Goal: Information Seeking & Learning: Learn about a topic

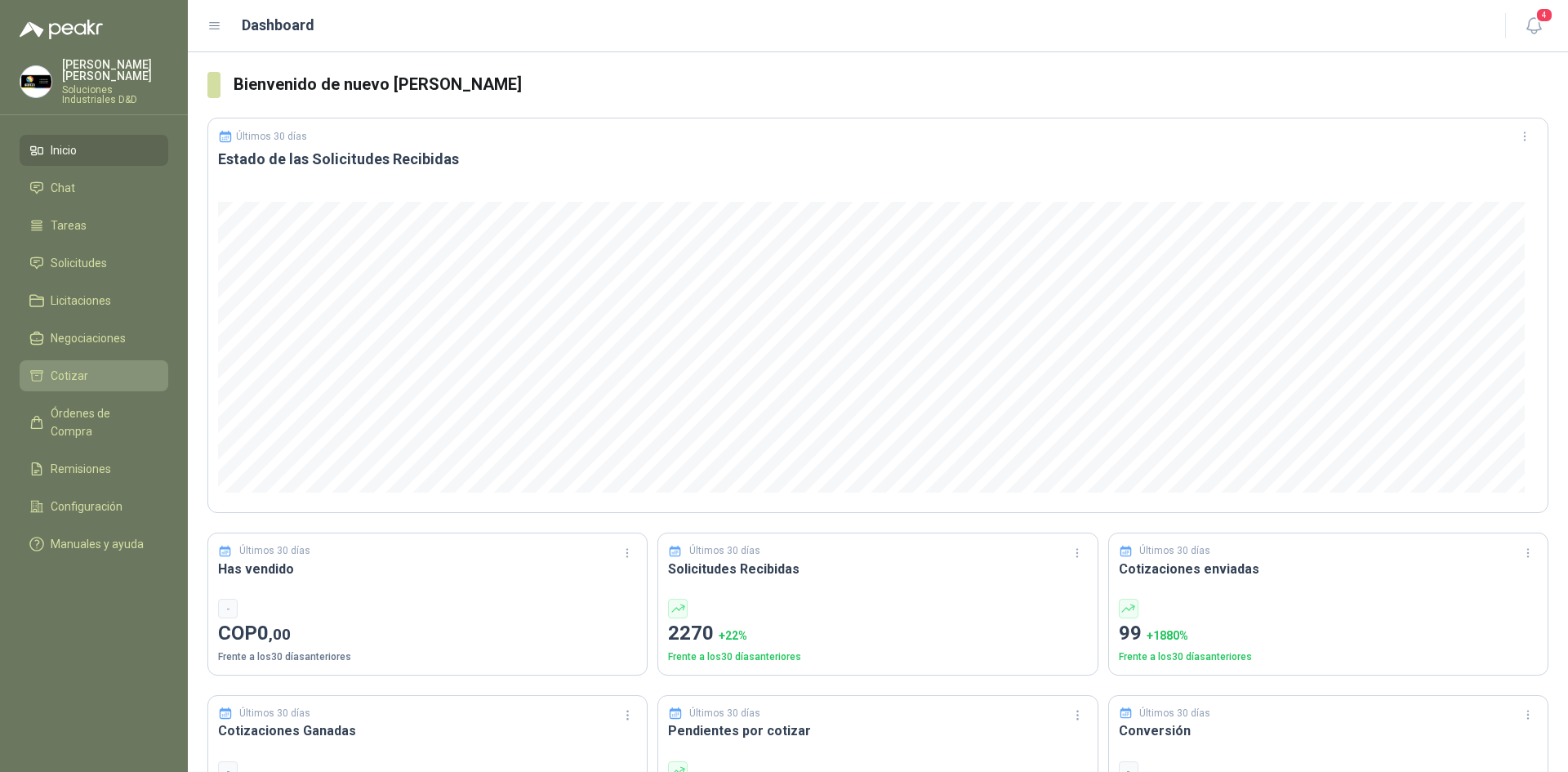
click at [88, 367] on li "Cotizar" at bounding box center [94, 375] width 129 height 18
click at [1540, 26] on icon "button" at bounding box center [1533, 26] width 14 height 15
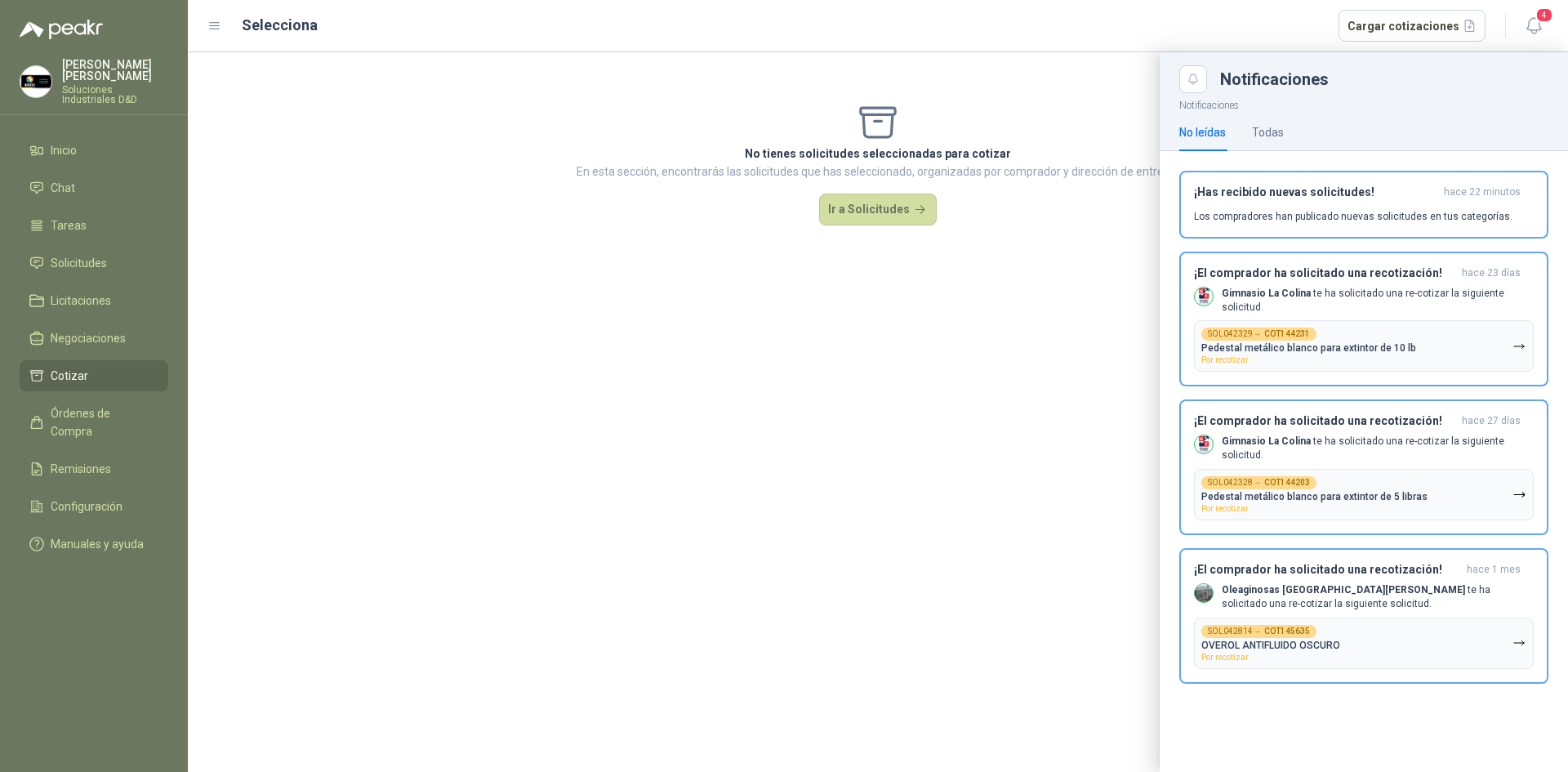
click at [1084, 30] on div "Selecciona Cargar cotizaciones" at bounding box center [863, 26] width 1244 height 33
click at [1099, 200] on div at bounding box center [878, 412] width 1380 height 720
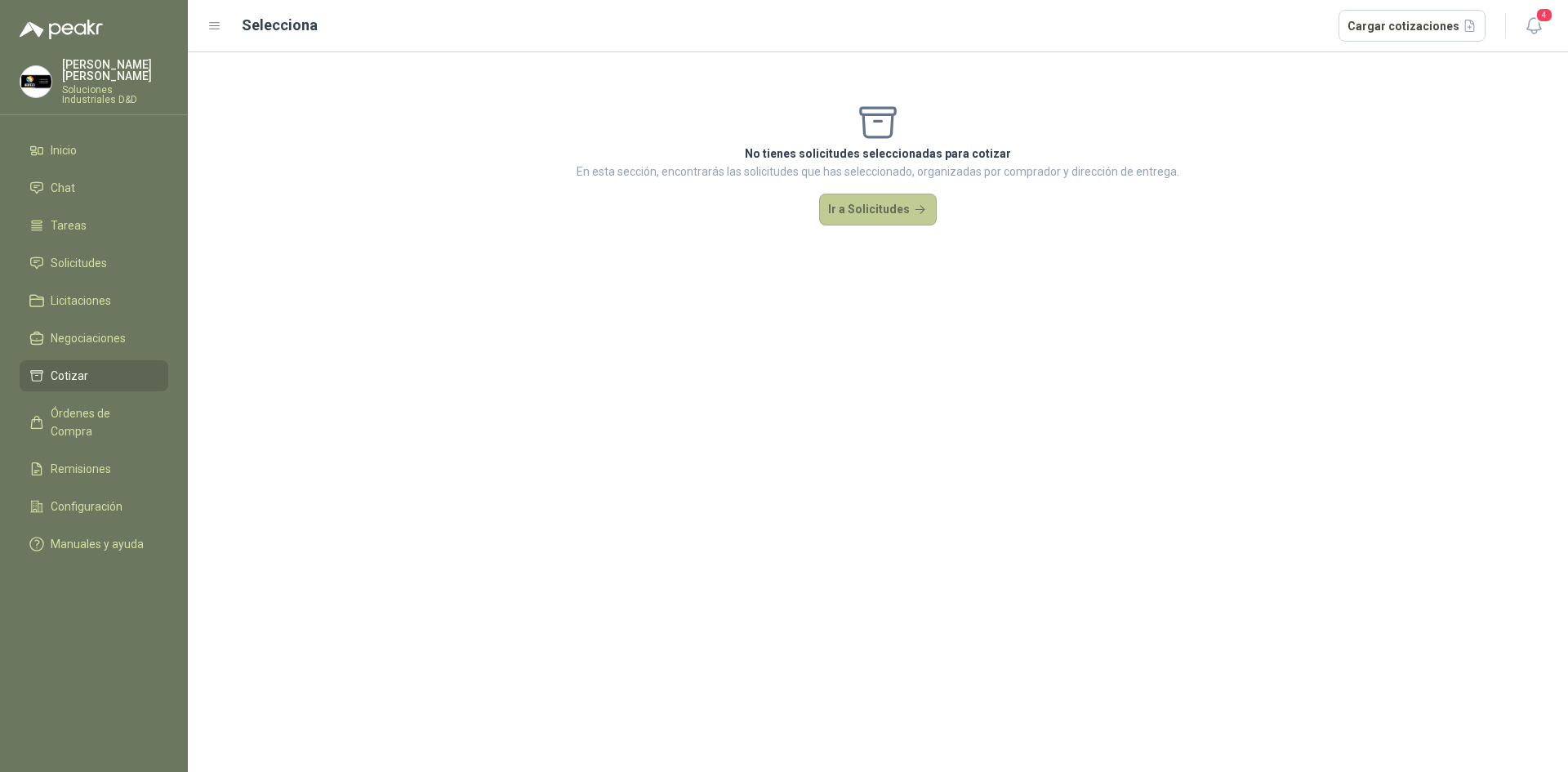
click at [895, 210] on button "Ir a Solicitudes" at bounding box center [878, 210] width 117 height 33
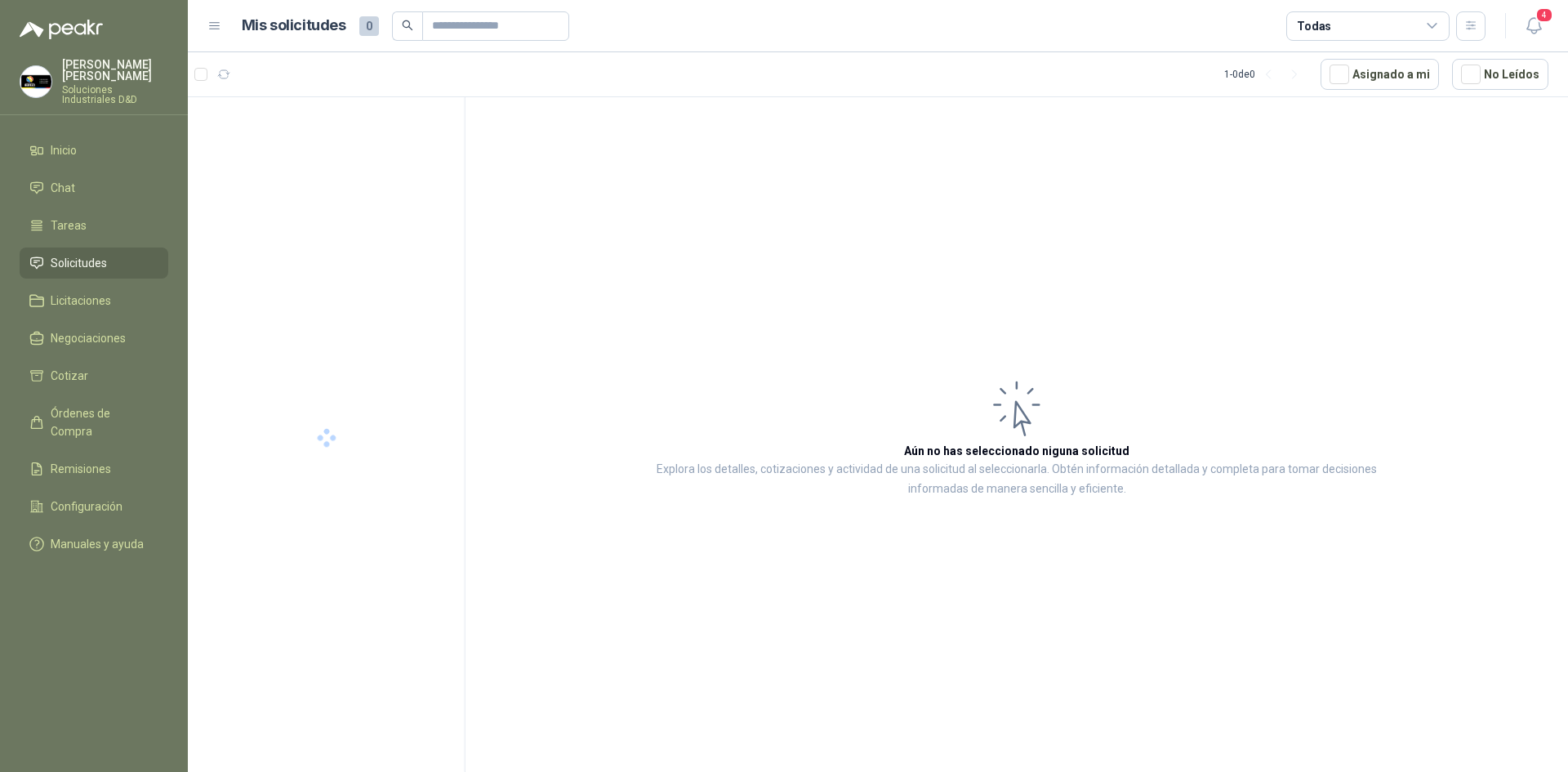
click at [100, 254] on span "Solicitudes" at bounding box center [79, 263] width 57 height 18
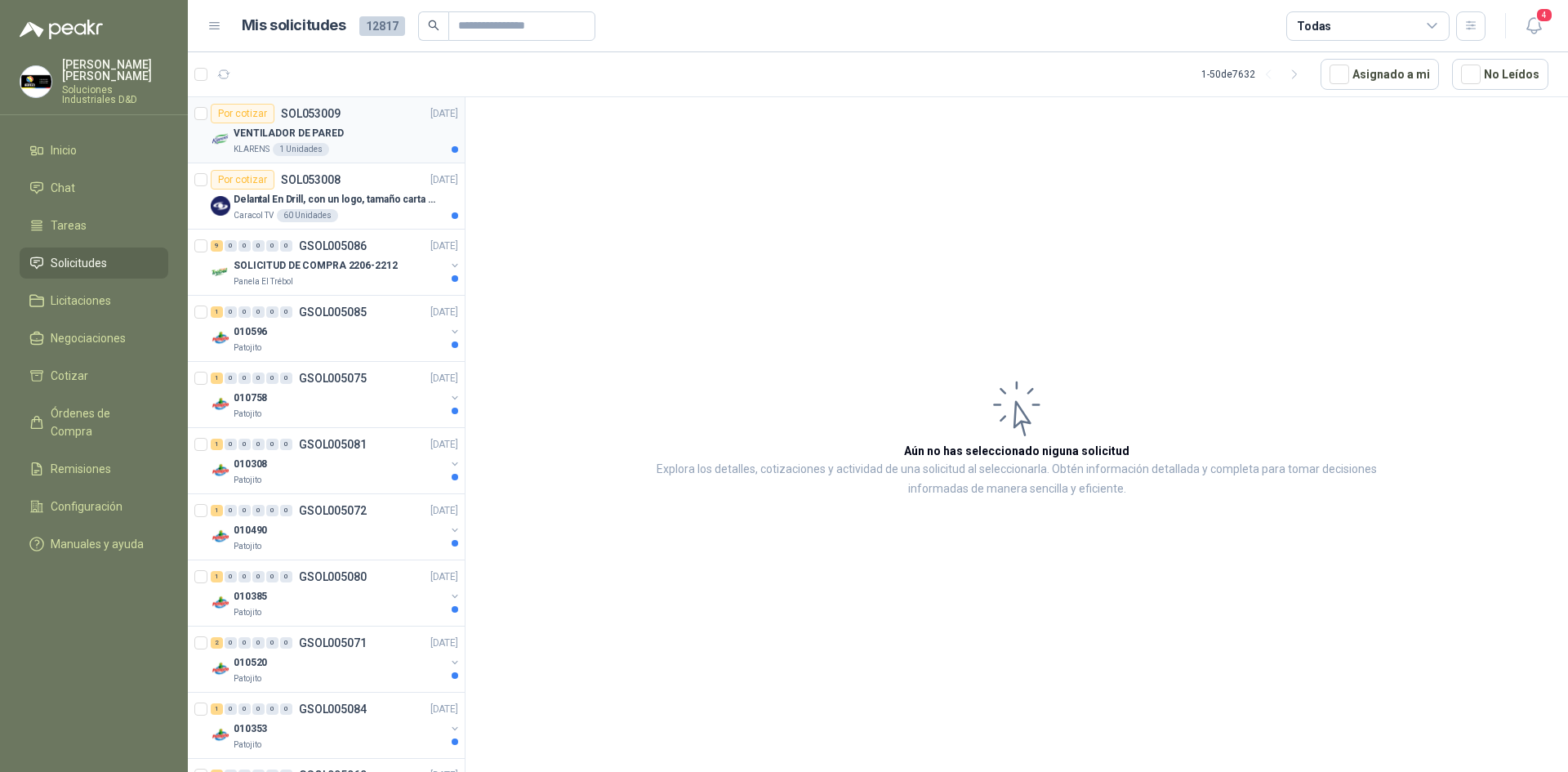
click at [389, 139] on div "VENTILADOR DE PARED" at bounding box center [346, 133] width 225 height 20
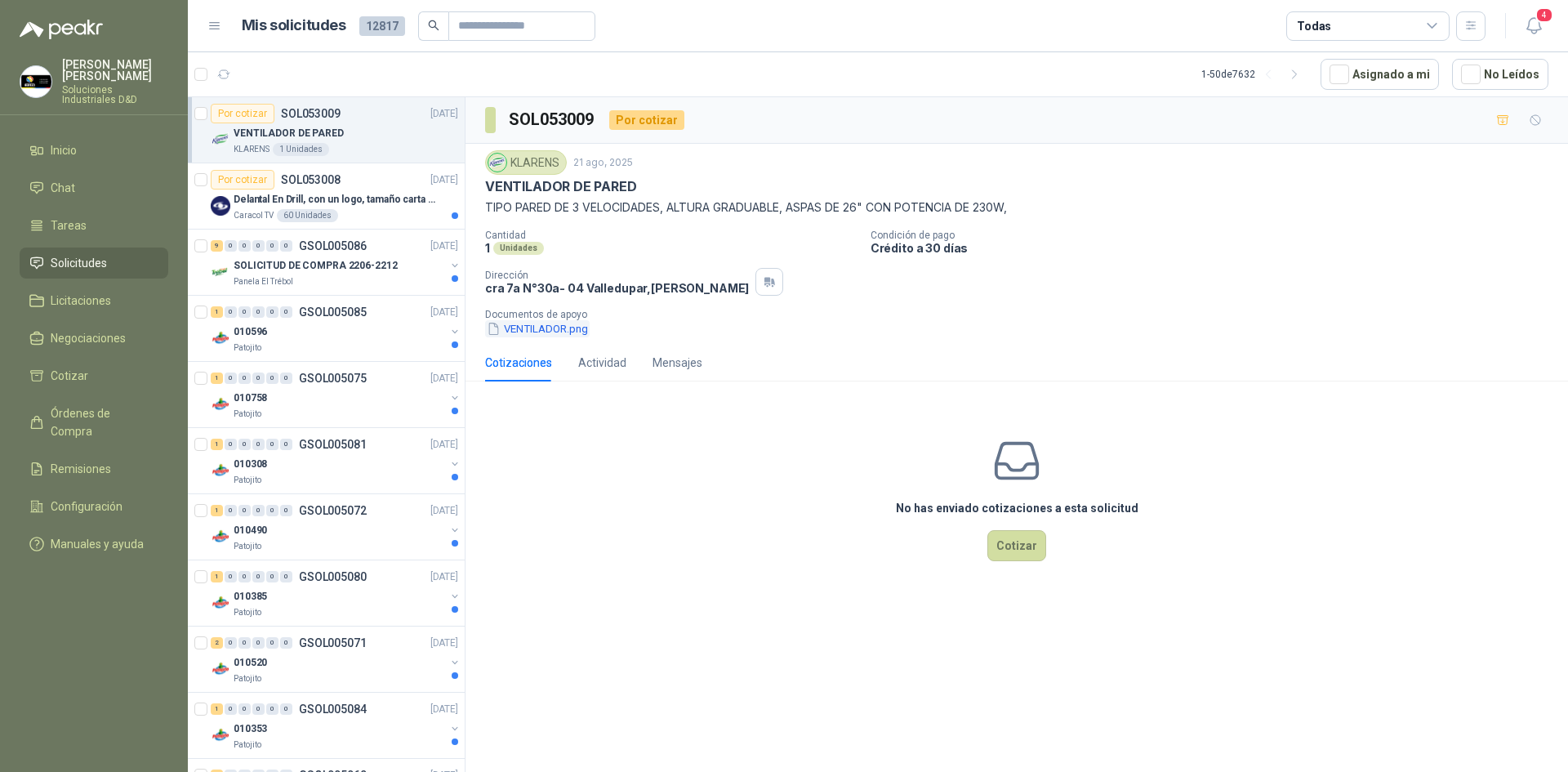
click at [552, 336] on button "VENTILADOR.png" at bounding box center [537, 329] width 105 height 17
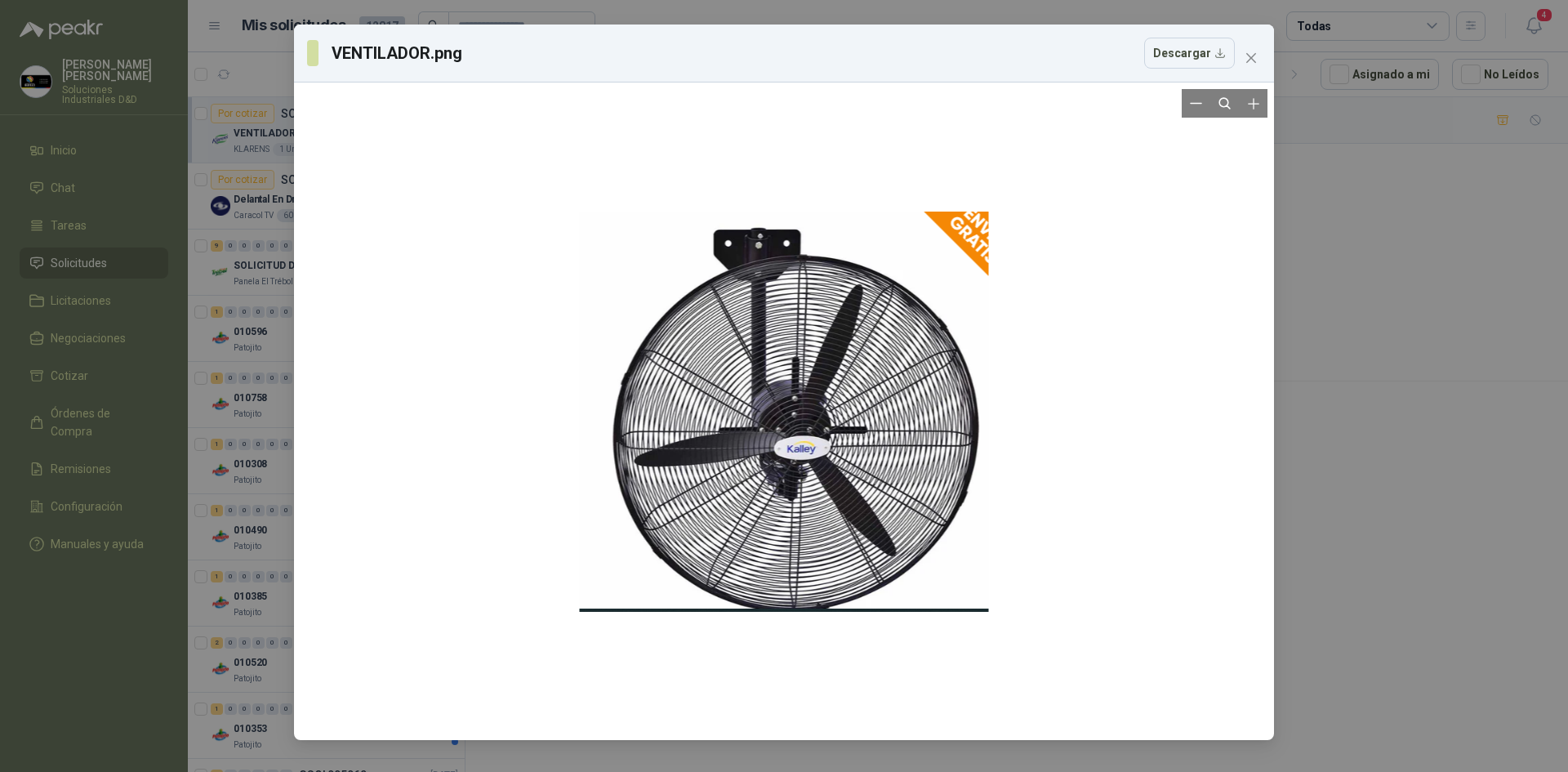
click at [811, 347] on div at bounding box center [784, 411] width 409 height 644
click at [1249, 58] on icon "close" at bounding box center [1251, 58] width 13 height 13
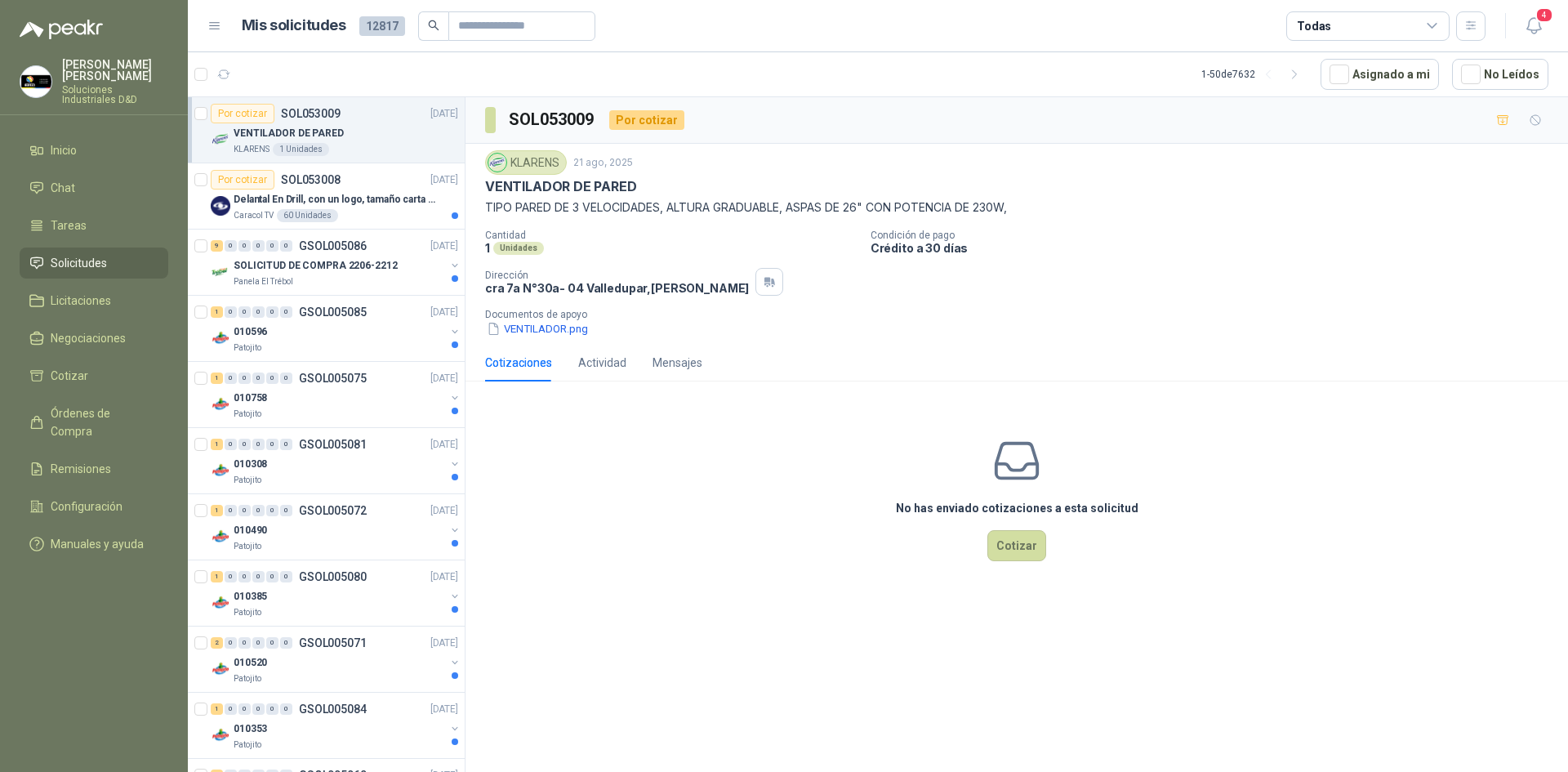
click at [546, 184] on p "VENTILADOR DE PARED" at bounding box center [561, 186] width 152 height 17
copy p "VENTILADOR DE PARED"
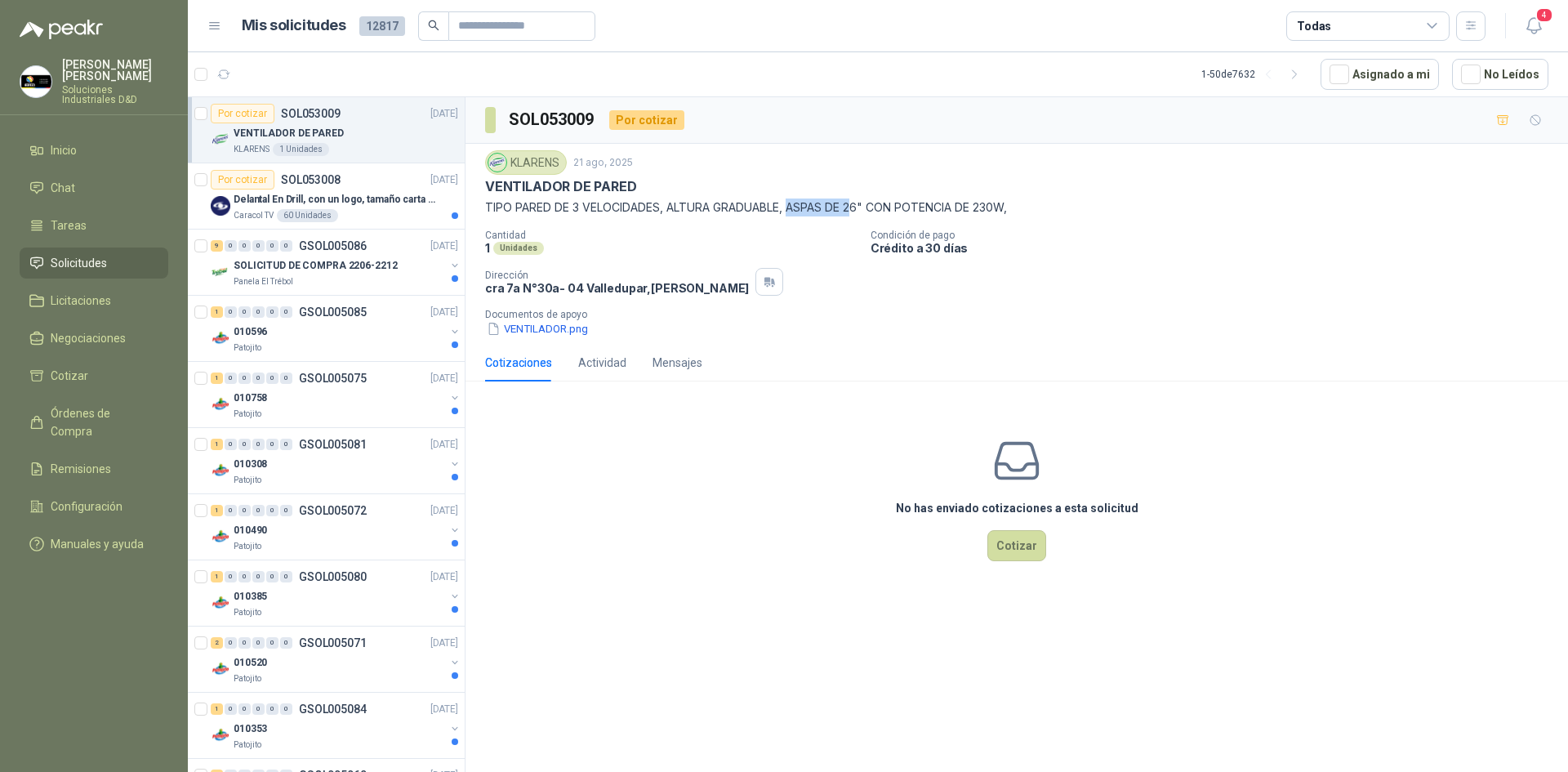
drag, startPoint x: 793, startPoint y: 205, endPoint x: 860, endPoint y: 205, distance: 67.0
click at [860, 205] on p "TIPO PARED DE 3 VELOCIDADES, ALTURA GRADUABLE, ASPAS DE 26" CON POTENCIA DE 230…" at bounding box center [1017, 207] width 1064 height 18
click at [545, 325] on button "VENTILADOR.png" at bounding box center [537, 329] width 105 height 17
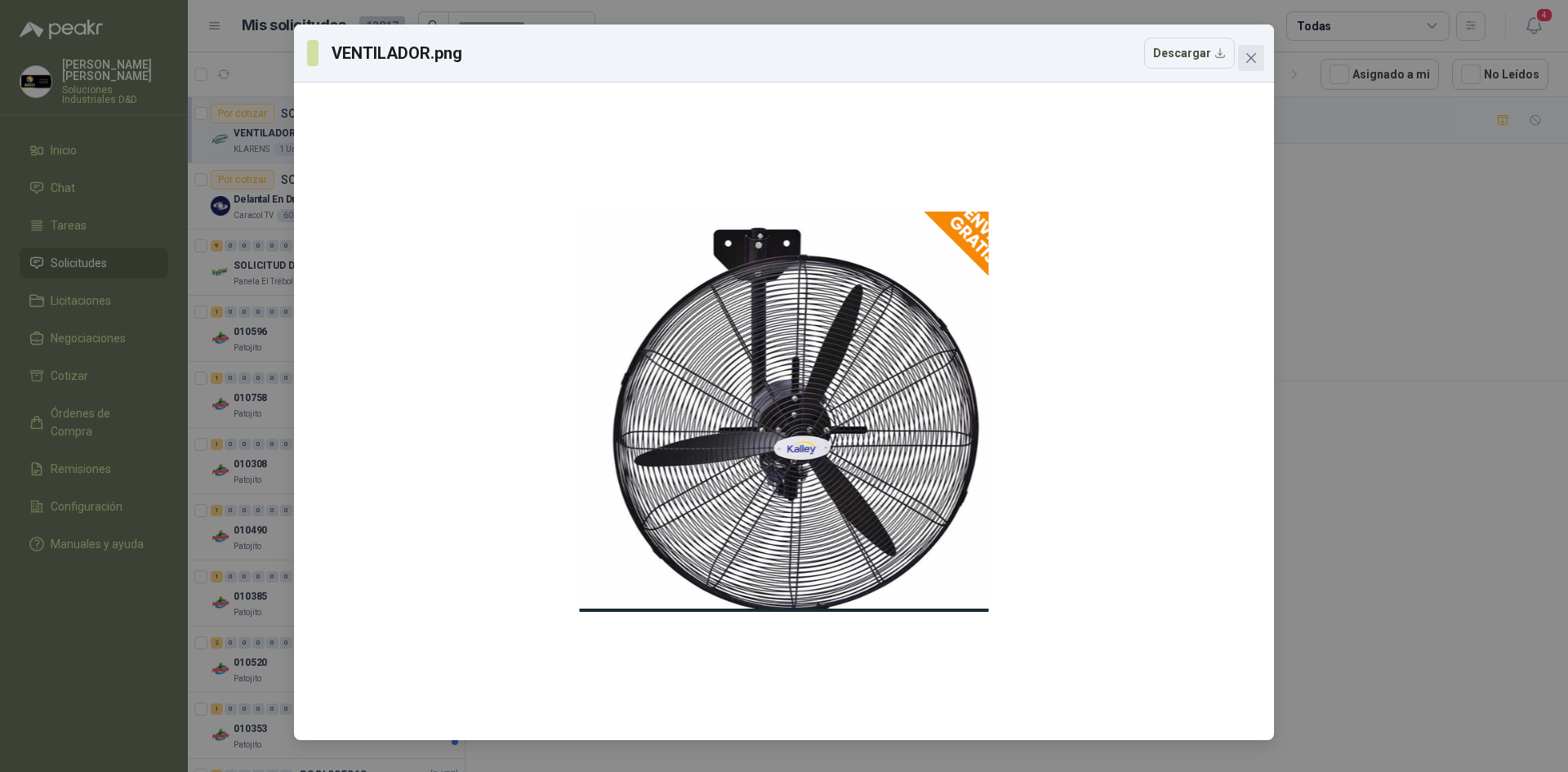
click at [1251, 53] on icon "close" at bounding box center [1251, 58] width 13 height 13
